Goal: Find specific page/section: Find specific page/section

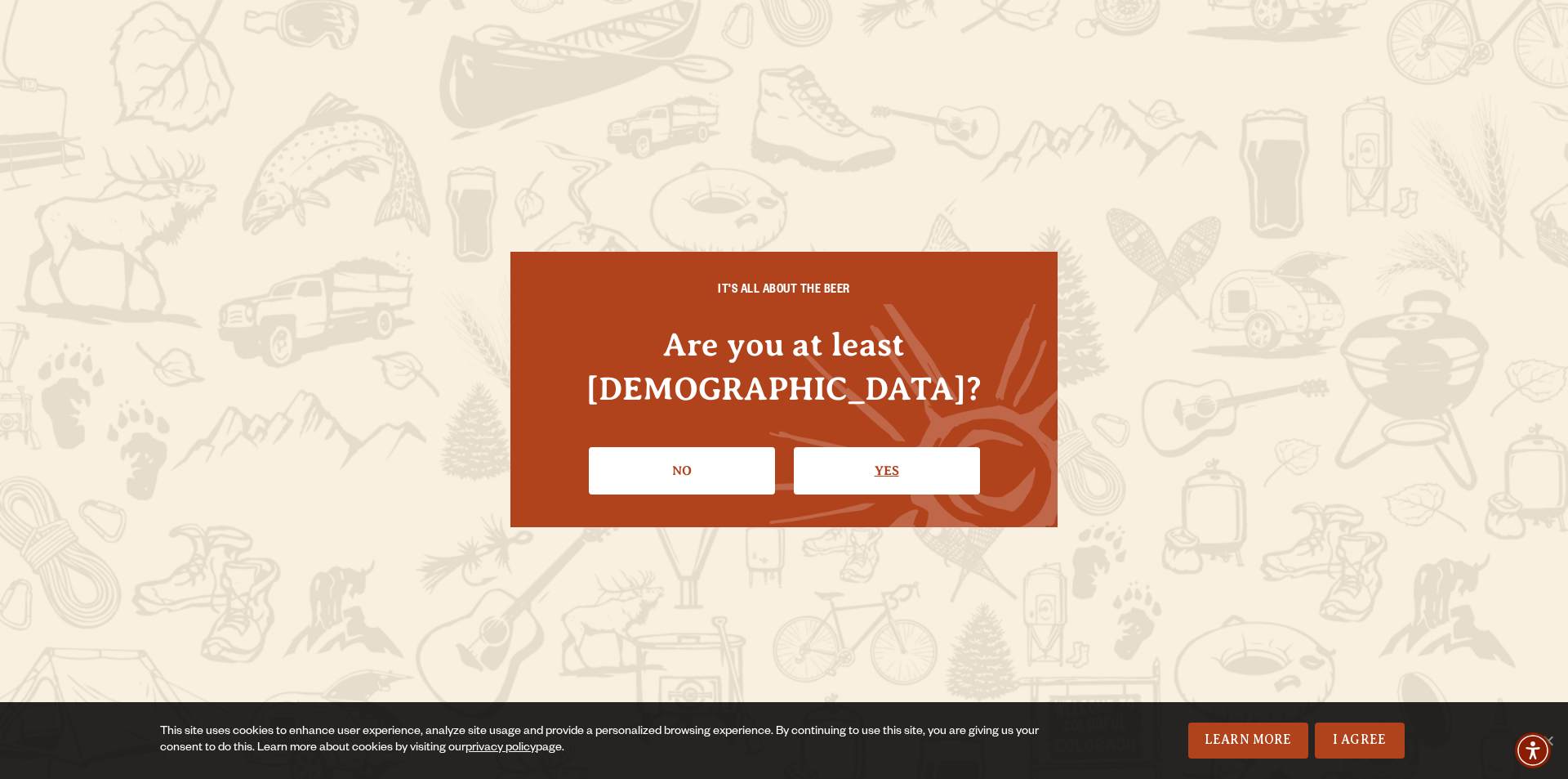
click at [924, 455] on link "Yes" at bounding box center [887, 470] width 186 height 47
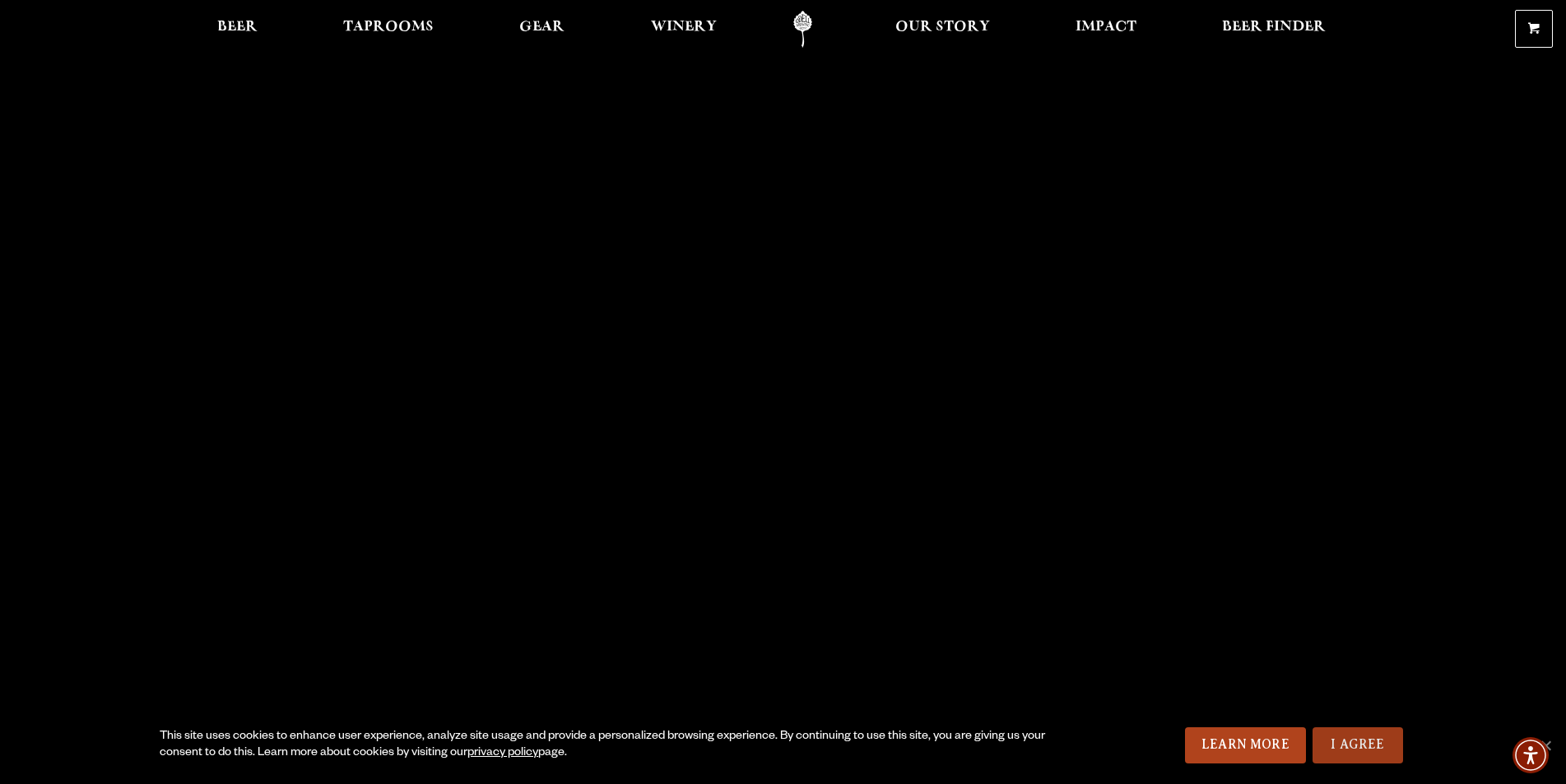
click at [1363, 753] on link "I Agree" at bounding box center [1358, 745] width 91 height 36
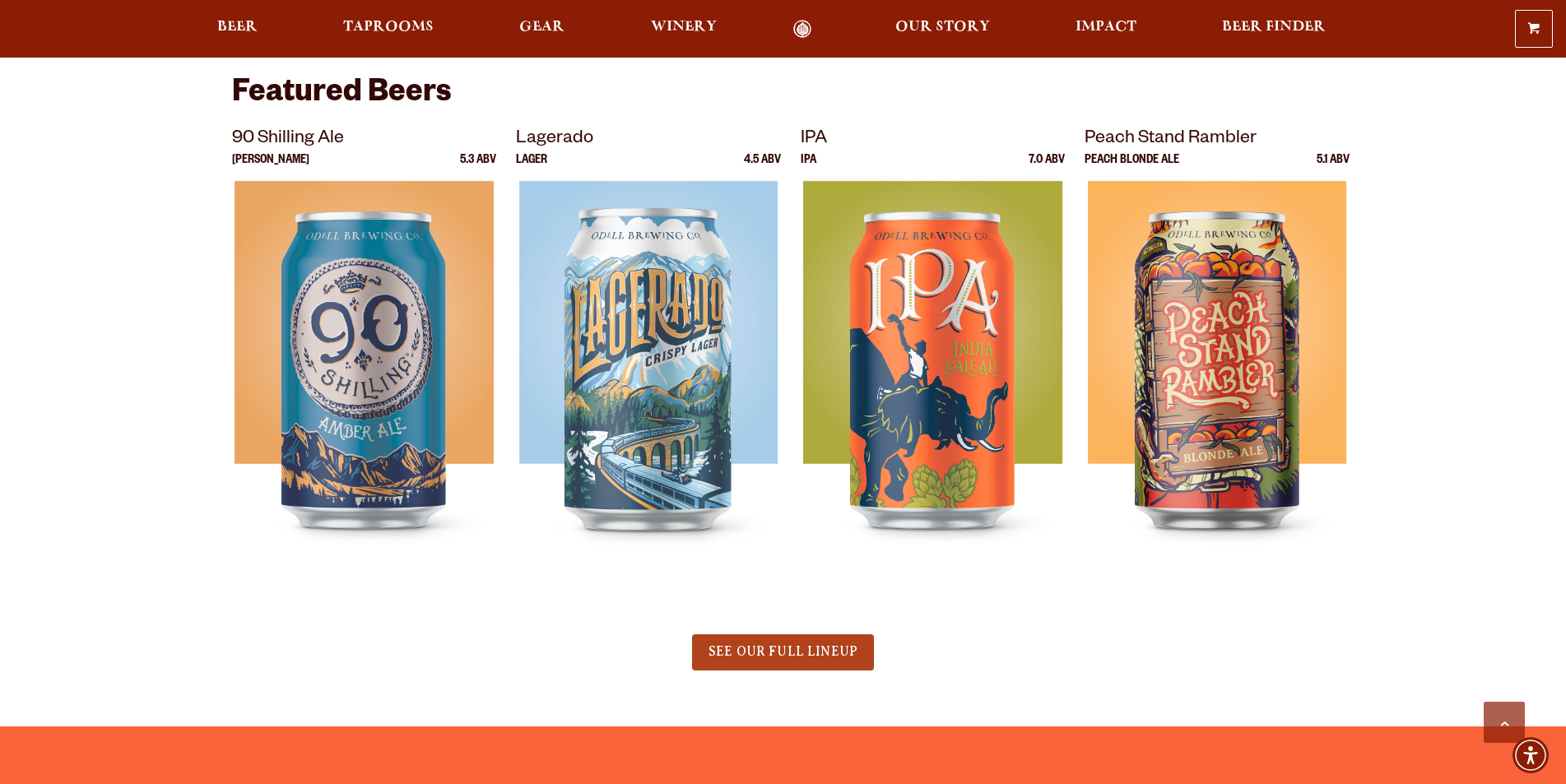
scroll to position [987, 0]
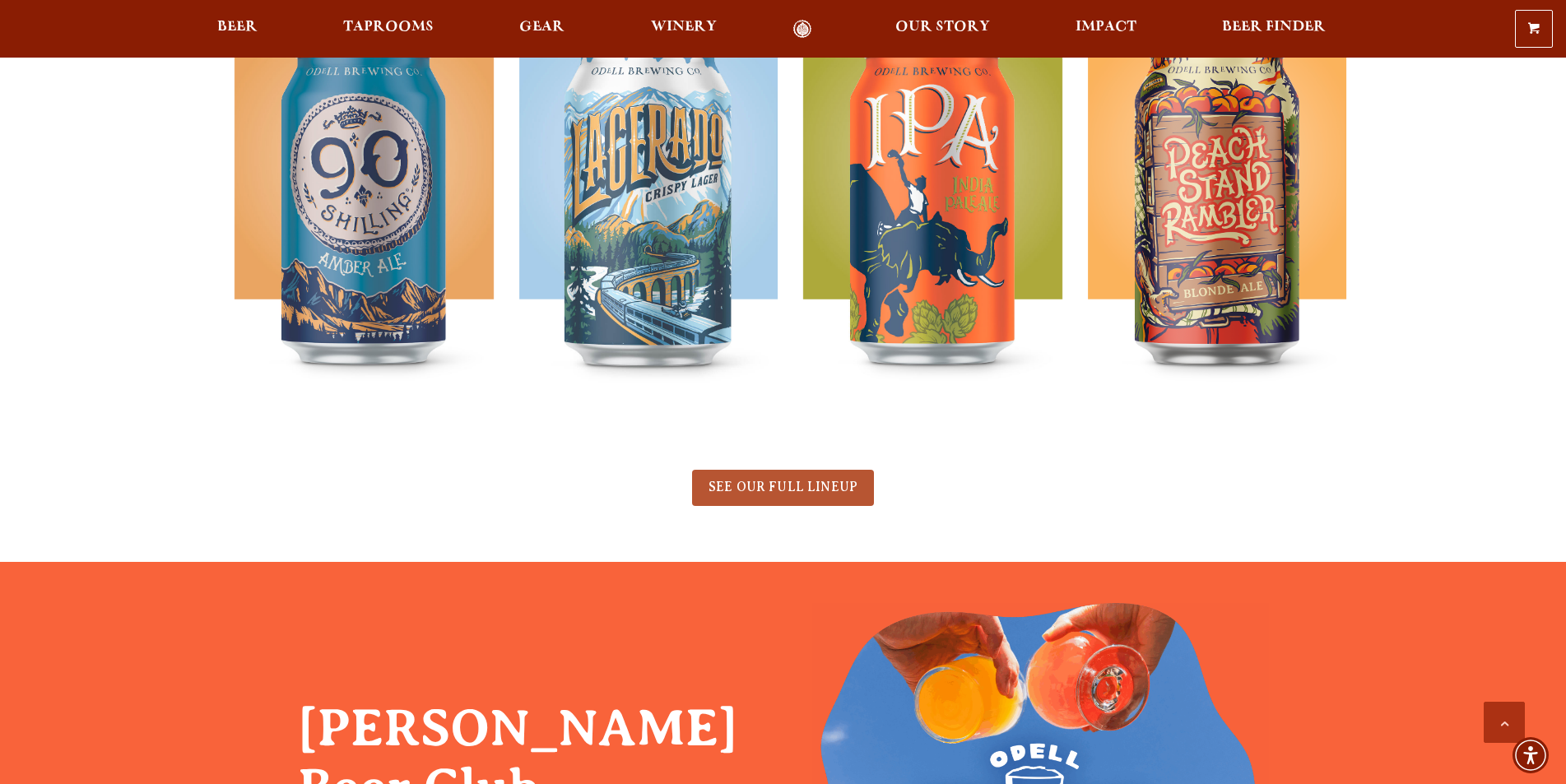
click at [819, 490] on span "SEE OUR FULL LINEUP" at bounding box center [783, 486] width 149 height 15
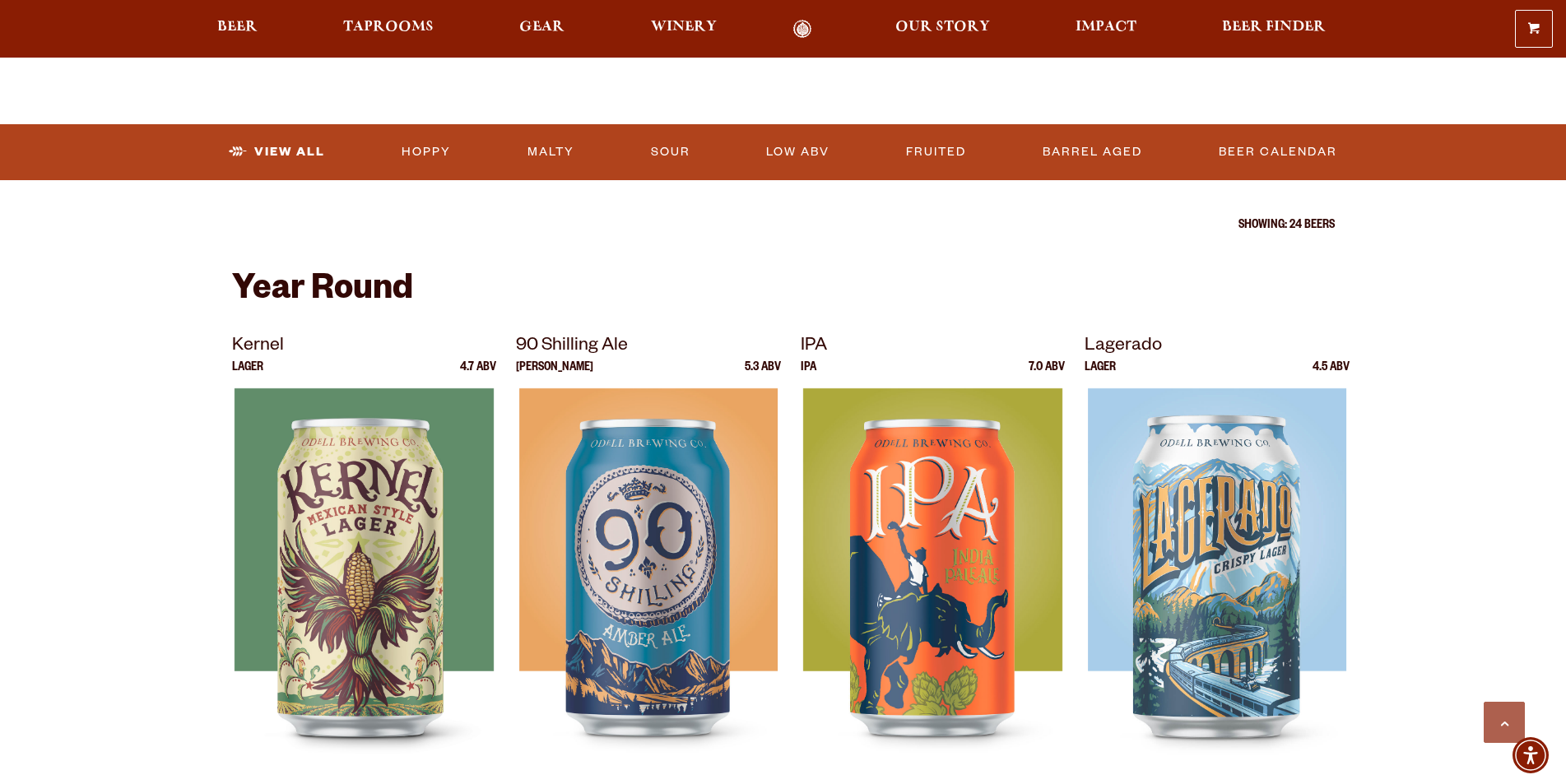
scroll to position [411, 0]
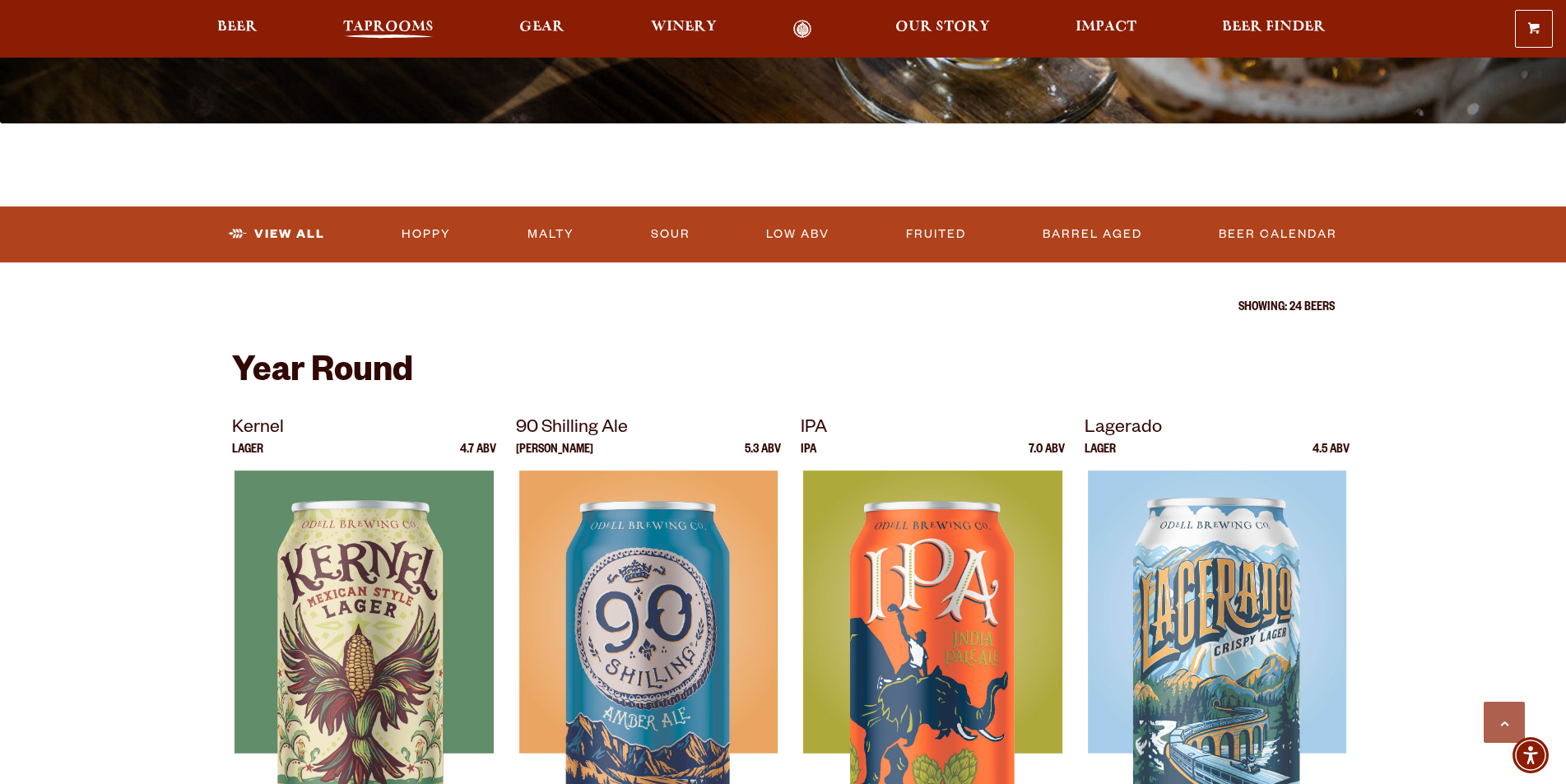
click at [375, 29] on span "Taprooms" at bounding box center [389, 27] width 91 height 13
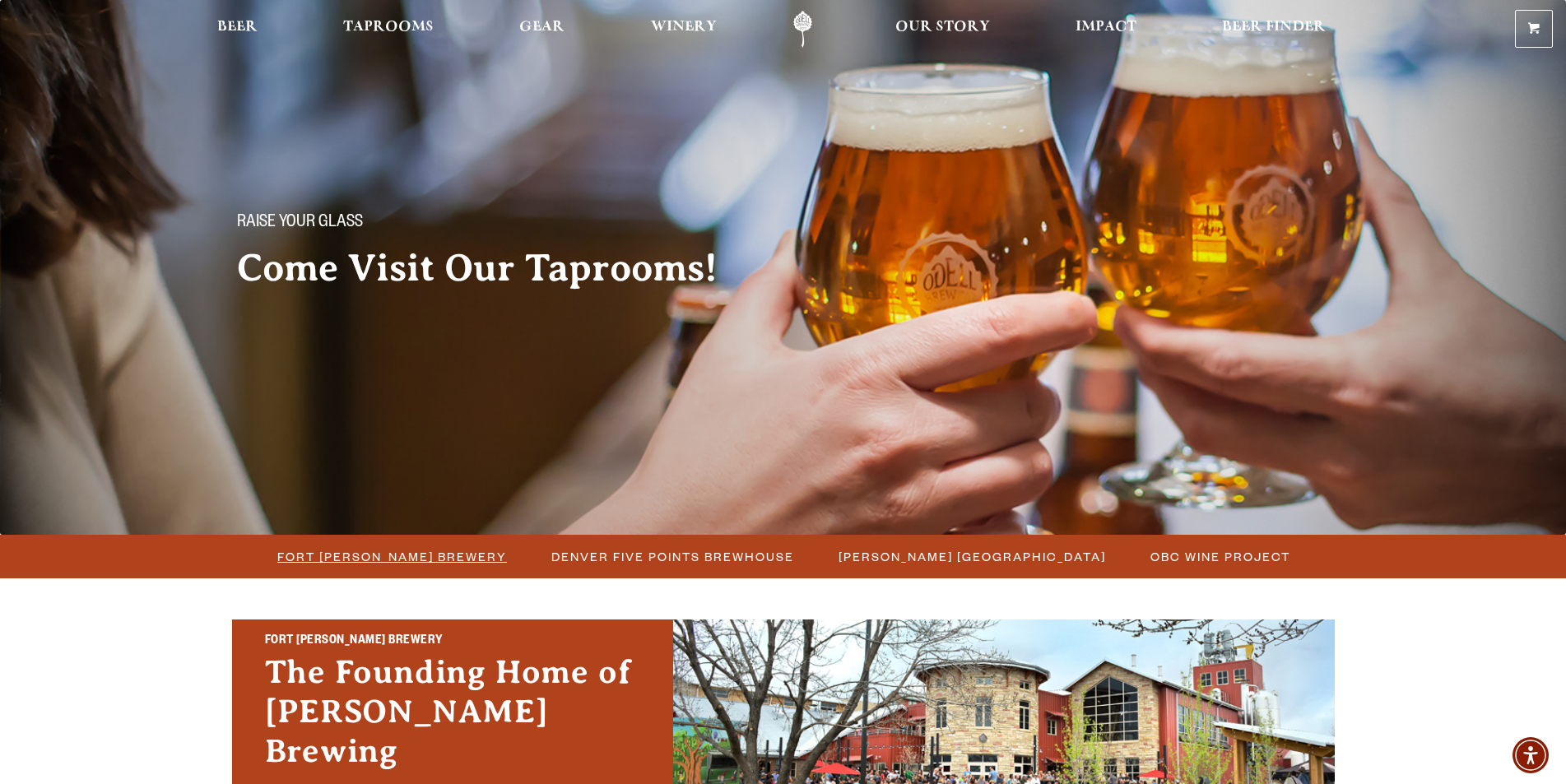
click at [412, 558] on span "Fort Collins Brewery" at bounding box center [392, 556] width 230 height 24
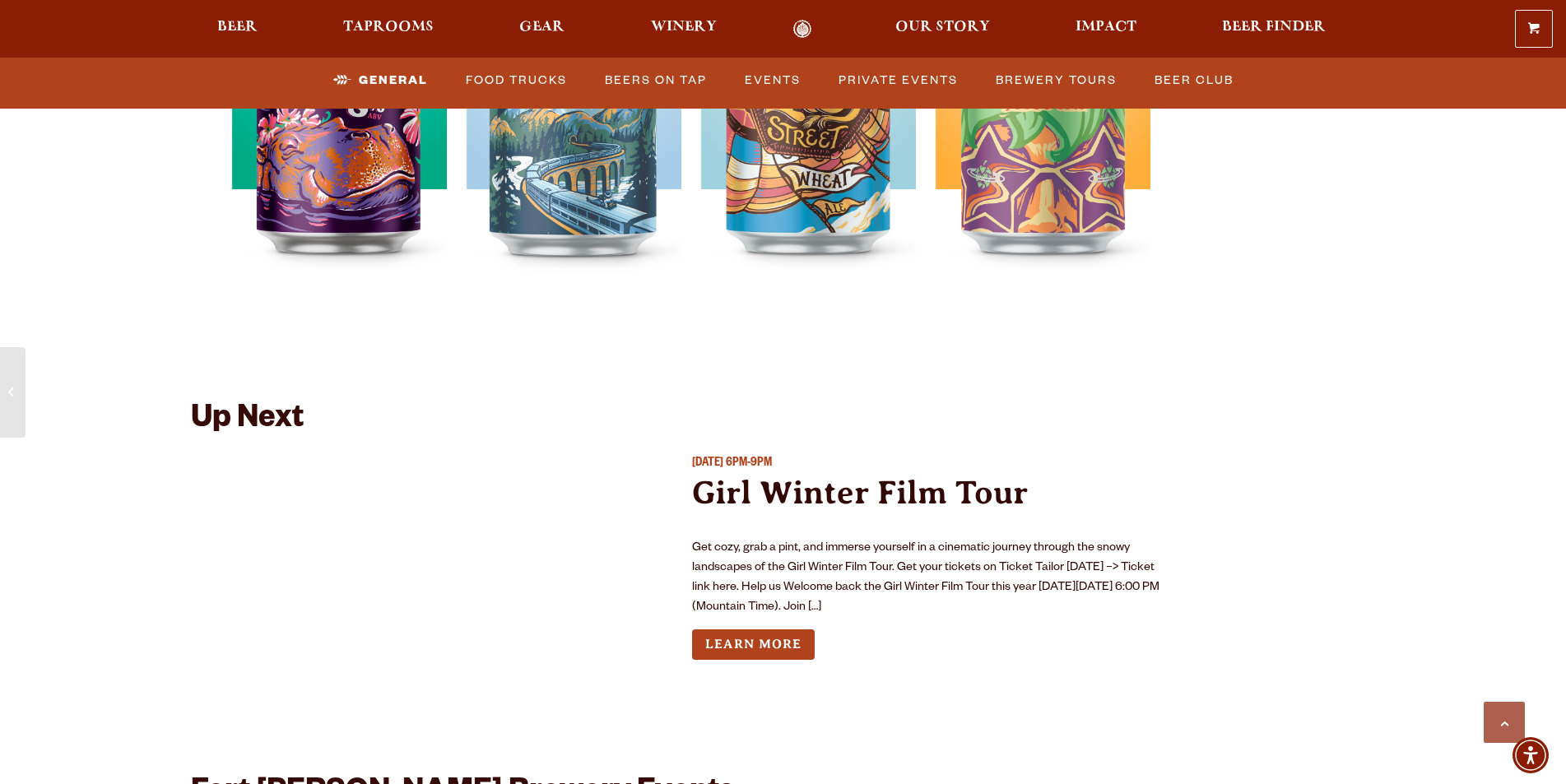
scroll to position [5840, 0]
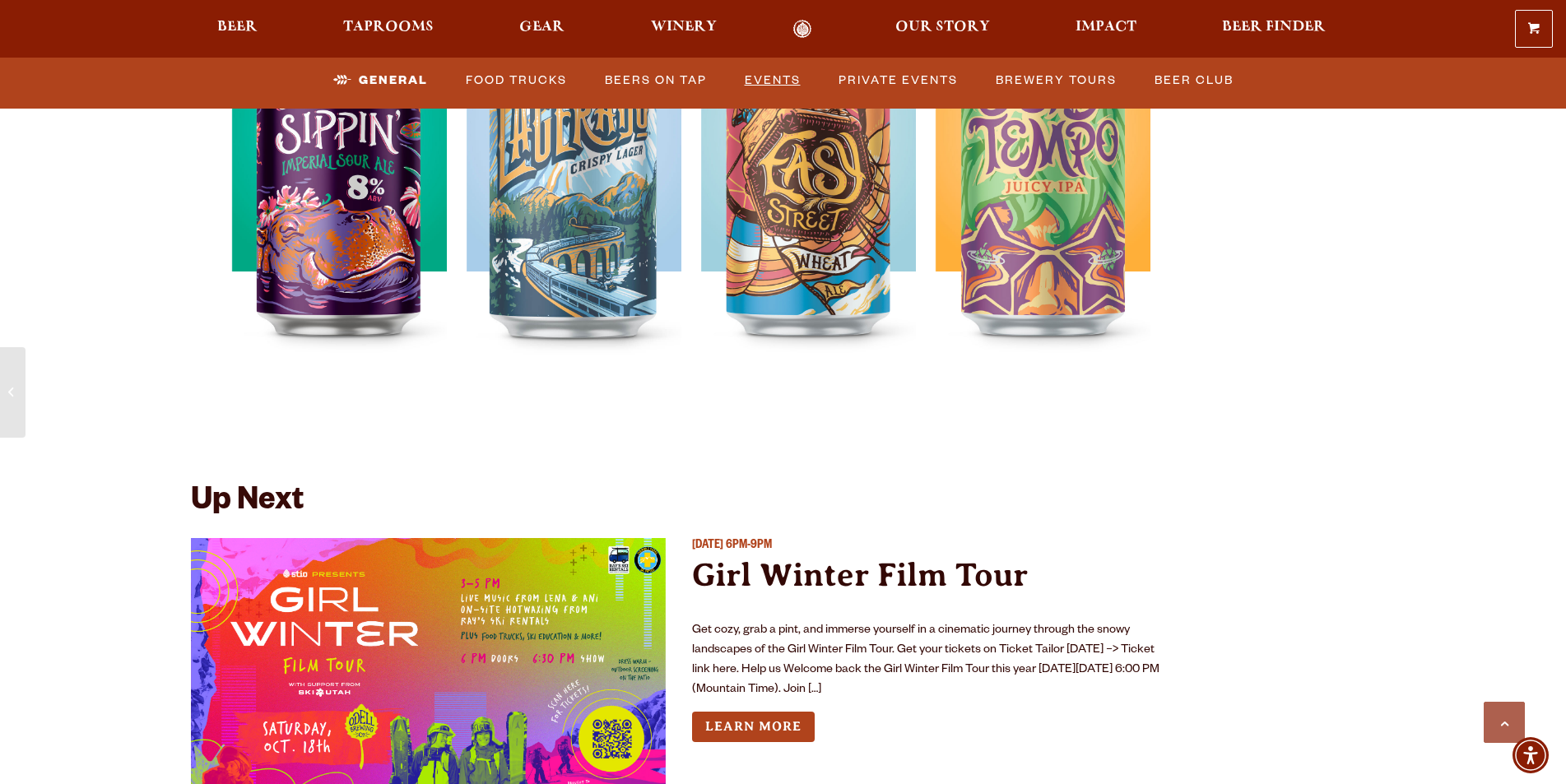
click at [780, 68] on link "Events" at bounding box center [773, 81] width 69 height 37
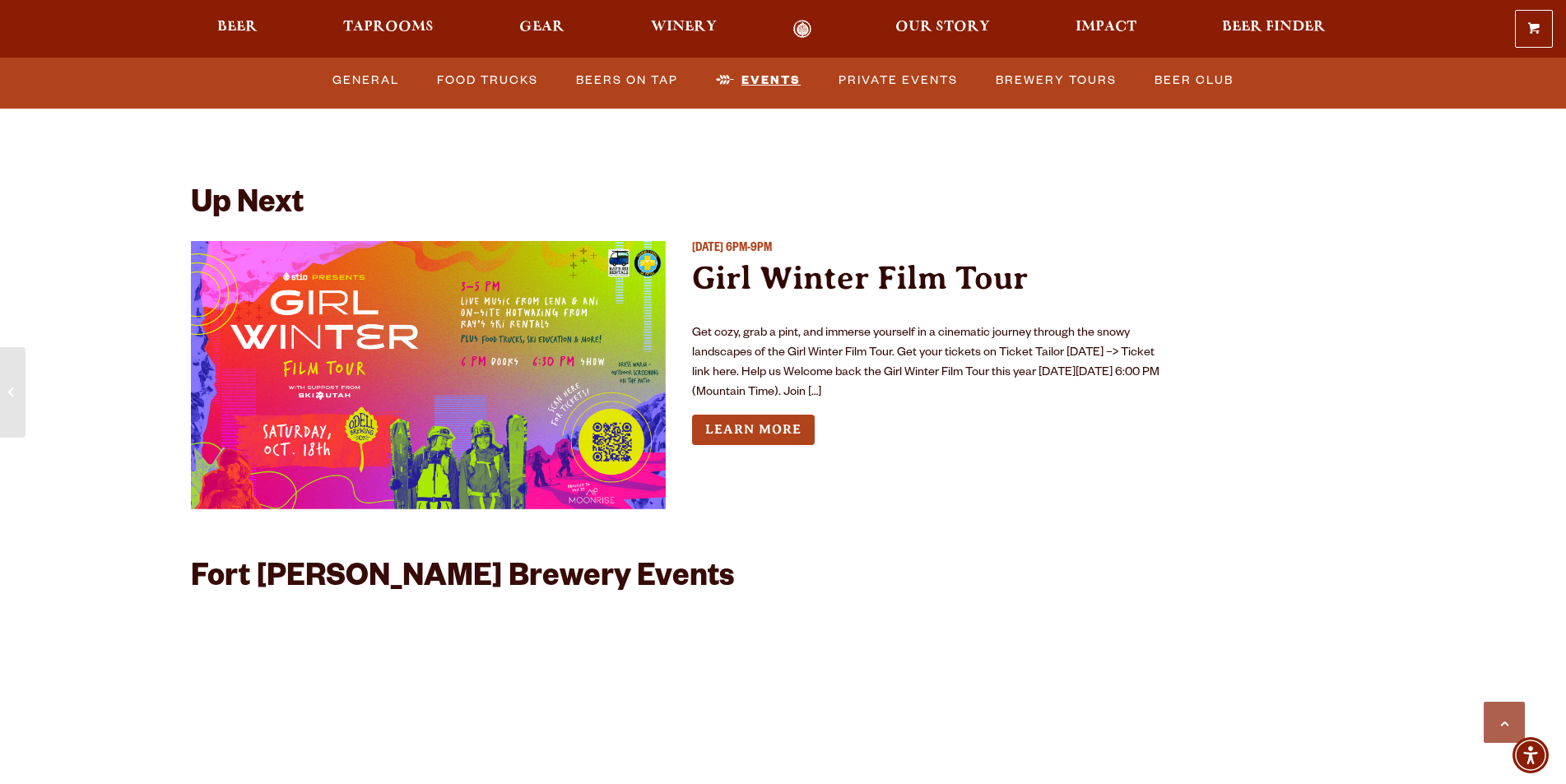
scroll to position [6548, 0]
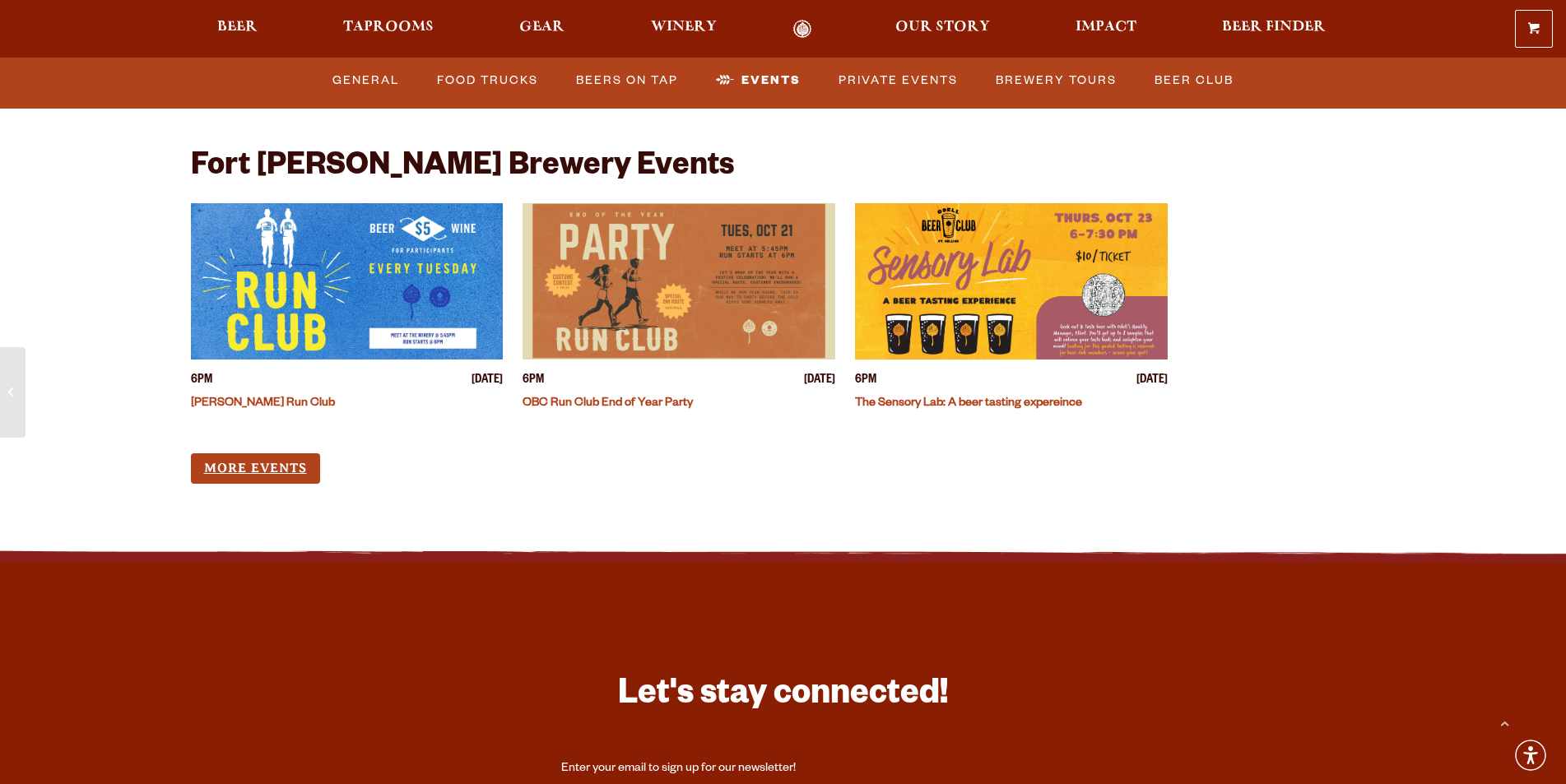
click at [280, 454] on link "More Events" at bounding box center [256, 468] width 129 height 31
